Goal: Communication & Community: Answer question/provide support

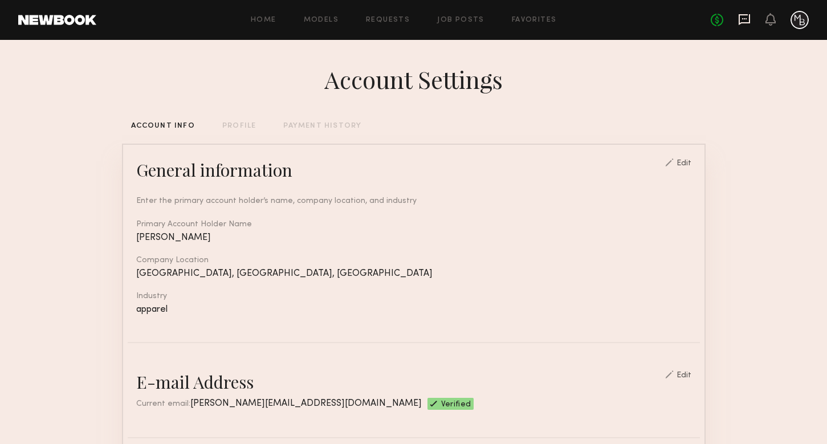
click at [747, 21] on icon at bounding box center [744, 19] width 13 height 13
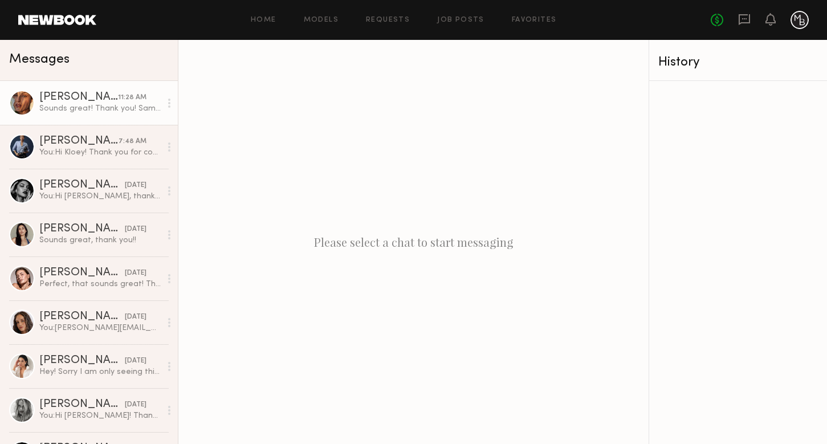
click at [116, 89] on link "Nicole C. 11:28 AM Sounds great! Thank you! Same here :) my email is nicolekris…" at bounding box center [89, 103] width 178 height 44
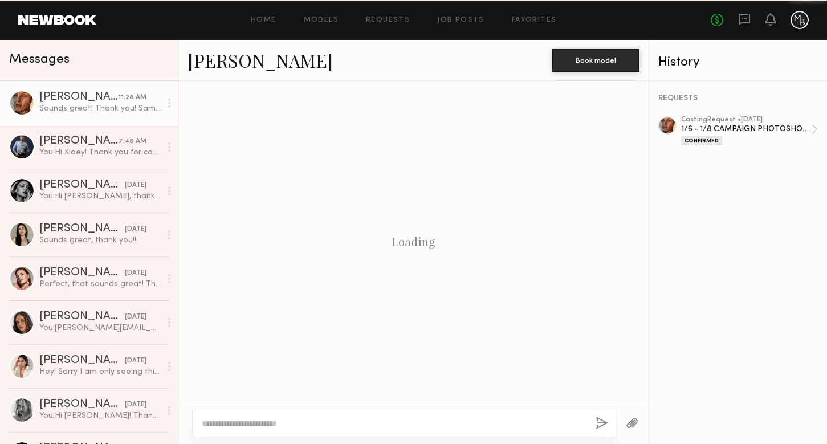
scroll to position [661, 0]
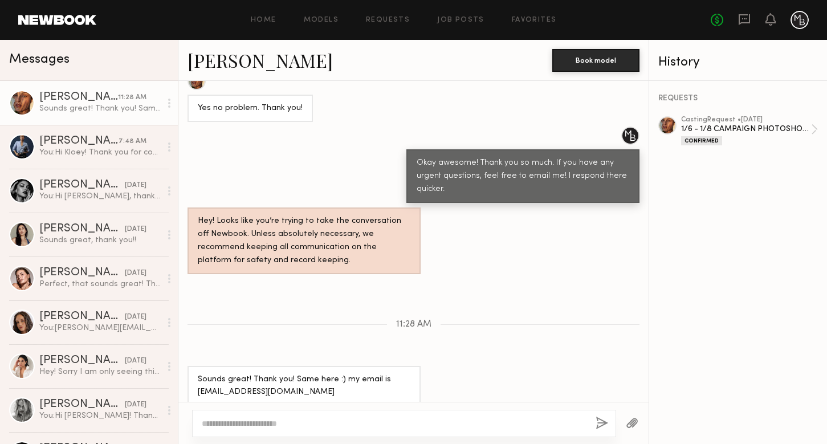
click at [316, 379] on div "Sounds great! Thank you! Same here :) my email is nicolekristinecastillo@yahoo.…" at bounding box center [304, 386] width 213 height 26
drag, startPoint x: 318, startPoint y: 379, endPoint x: 196, endPoint y: 380, distance: 122.6
click at [196, 380] on div "Sounds great! Thank you! Same here :) my email is nicolekristinecastillo@yahoo.…" at bounding box center [304, 386] width 233 height 40
copy div "nicolekristinecastillo@yahoo.com"
click at [248, 414] on div at bounding box center [404, 423] width 424 height 27
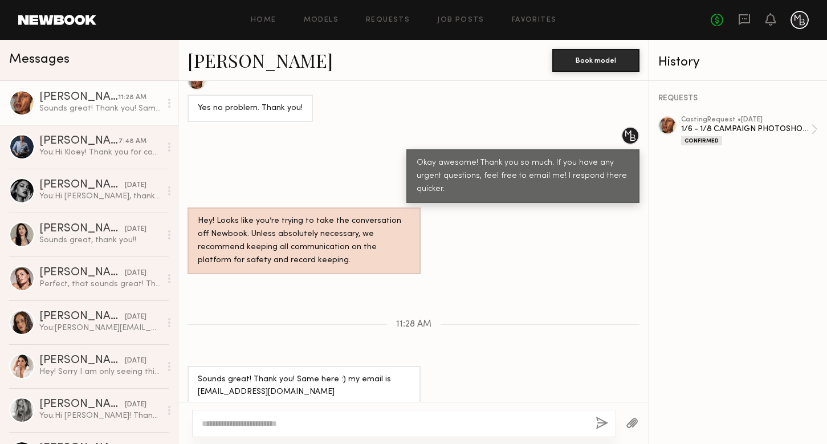
click at [229, 427] on textarea at bounding box center [394, 423] width 385 height 11
type textarea "**********"
